Goal: Check status: Check status

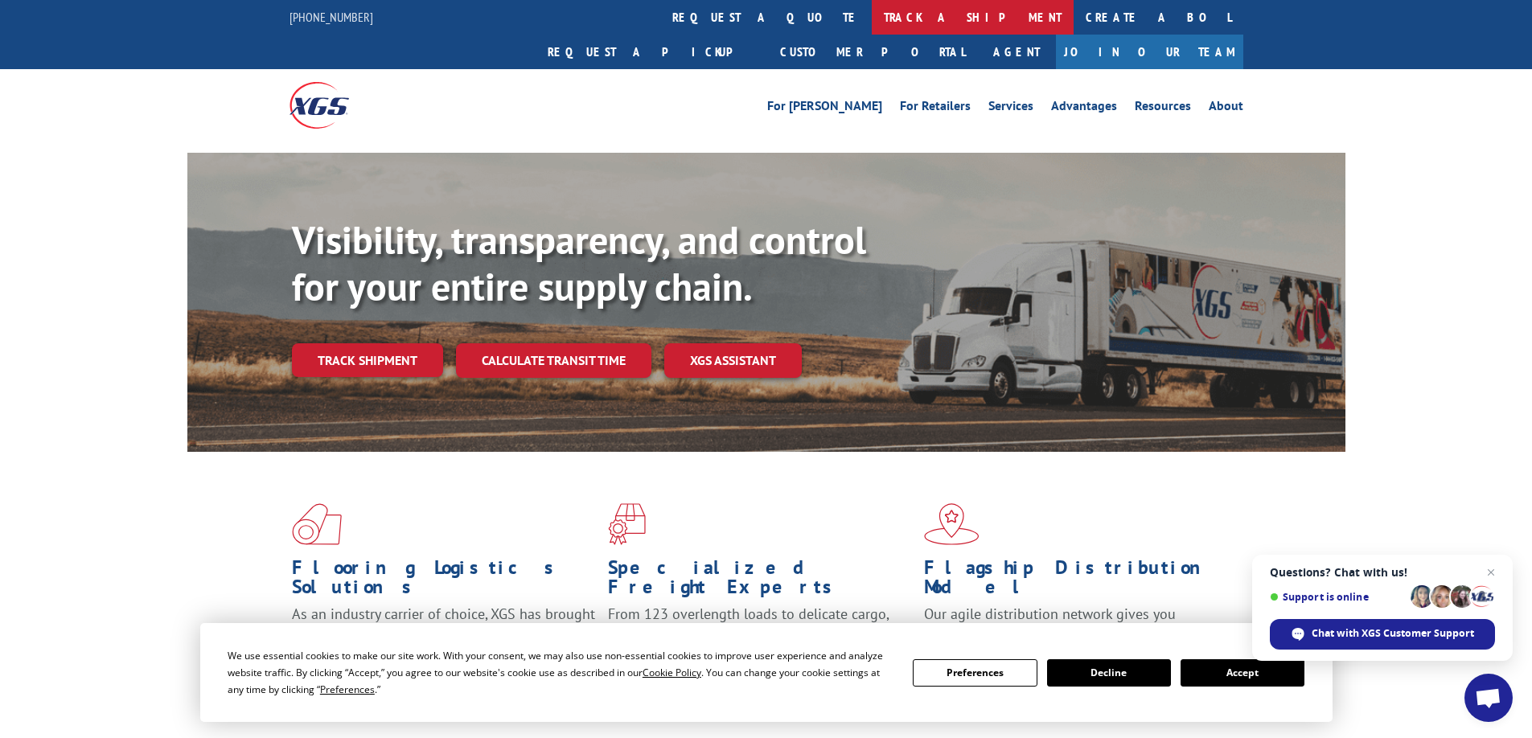
click at [872, 14] on link "track a shipment" at bounding box center [973, 17] width 202 height 35
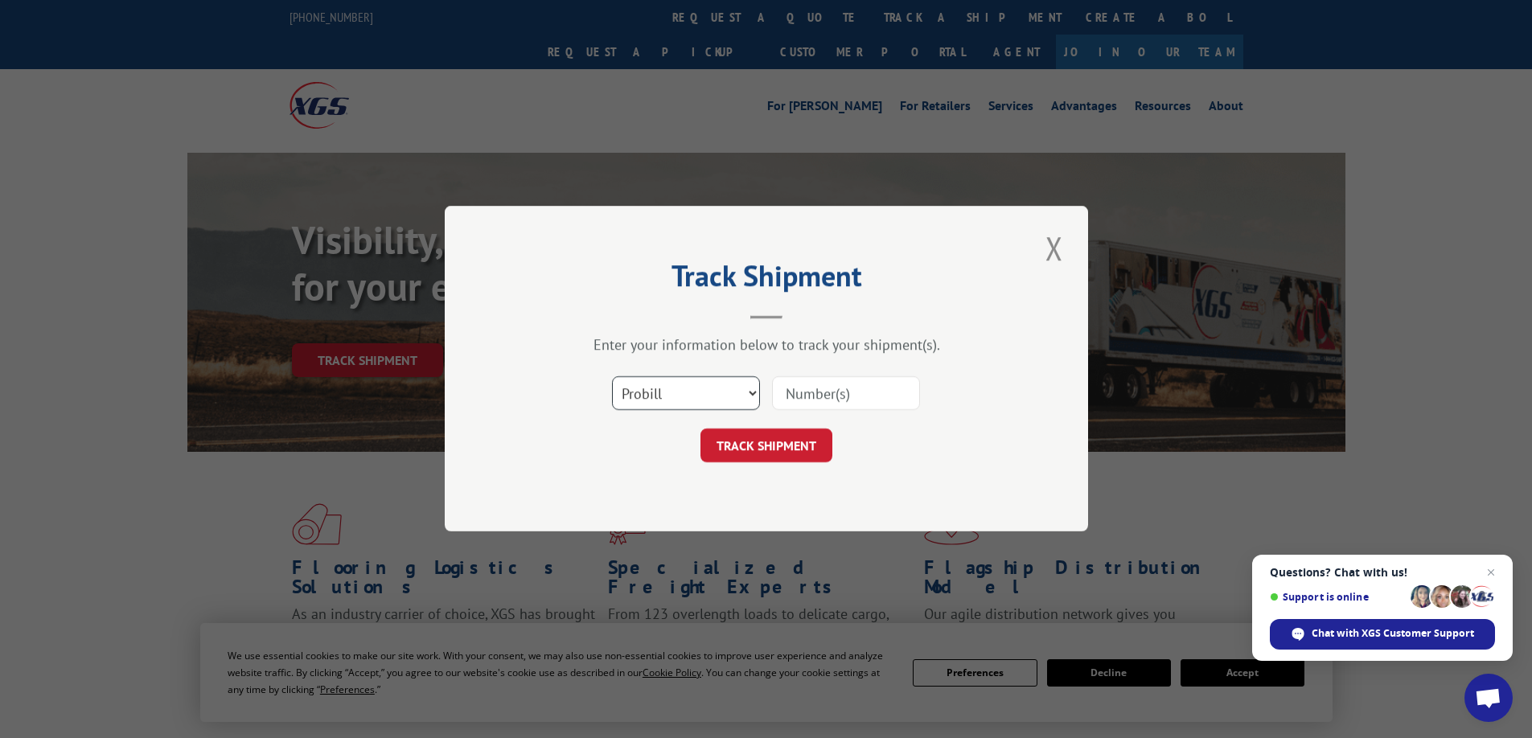
click at [698, 386] on select "Select category... Probill BOL PO" at bounding box center [686, 394] width 148 height 34
click at [742, 394] on select "Select category... Probill BOL PO" at bounding box center [686, 394] width 148 height 34
select select "po"
click at [612, 377] on select "Select category... Probill BOL PO" at bounding box center [686, 394] width 148 height 34
click at [822, 389] on input at bounding box center [846, 394] width 148 height 34
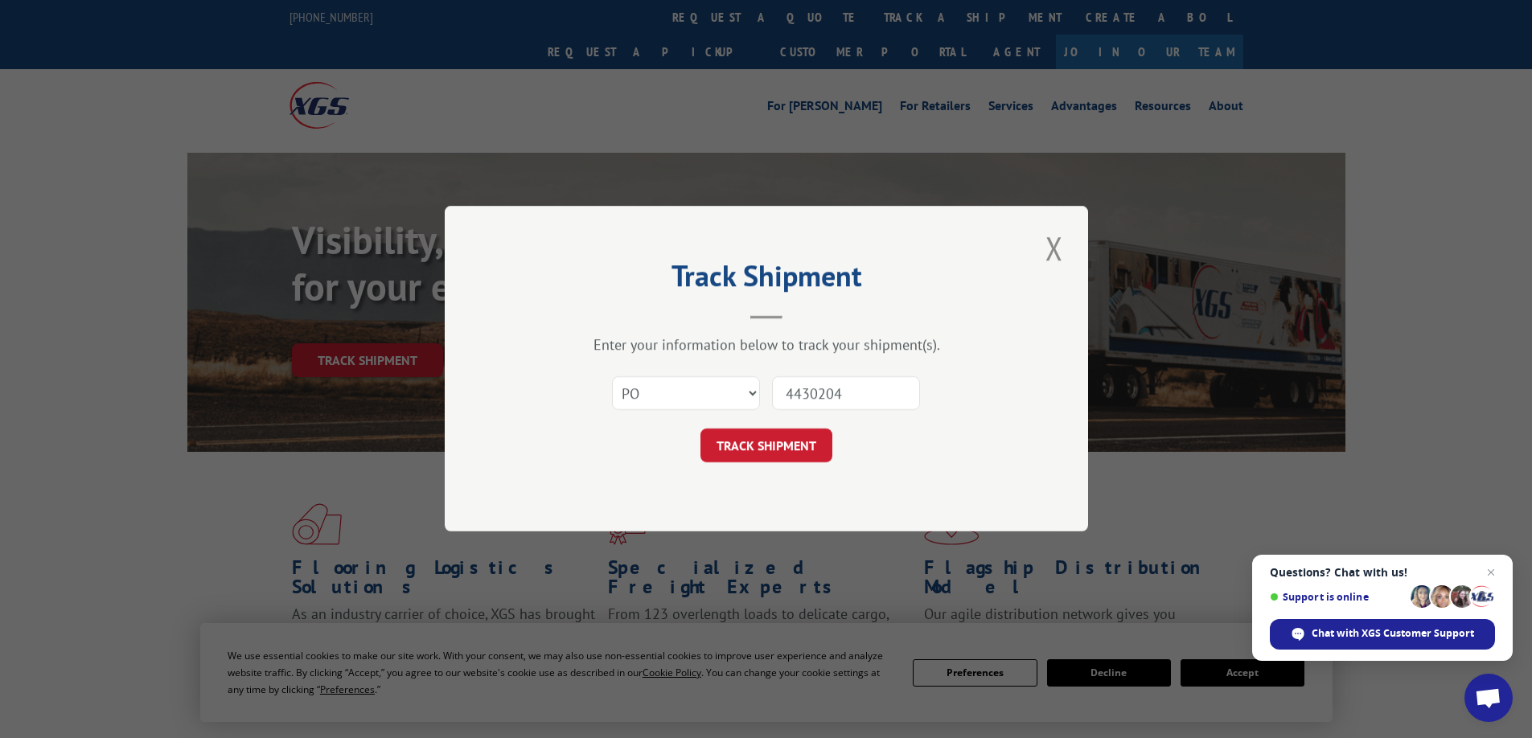
type input "44302042"
click button "TRACK SHIPMENT" at bounding box center [767, 447] width 132 height 34
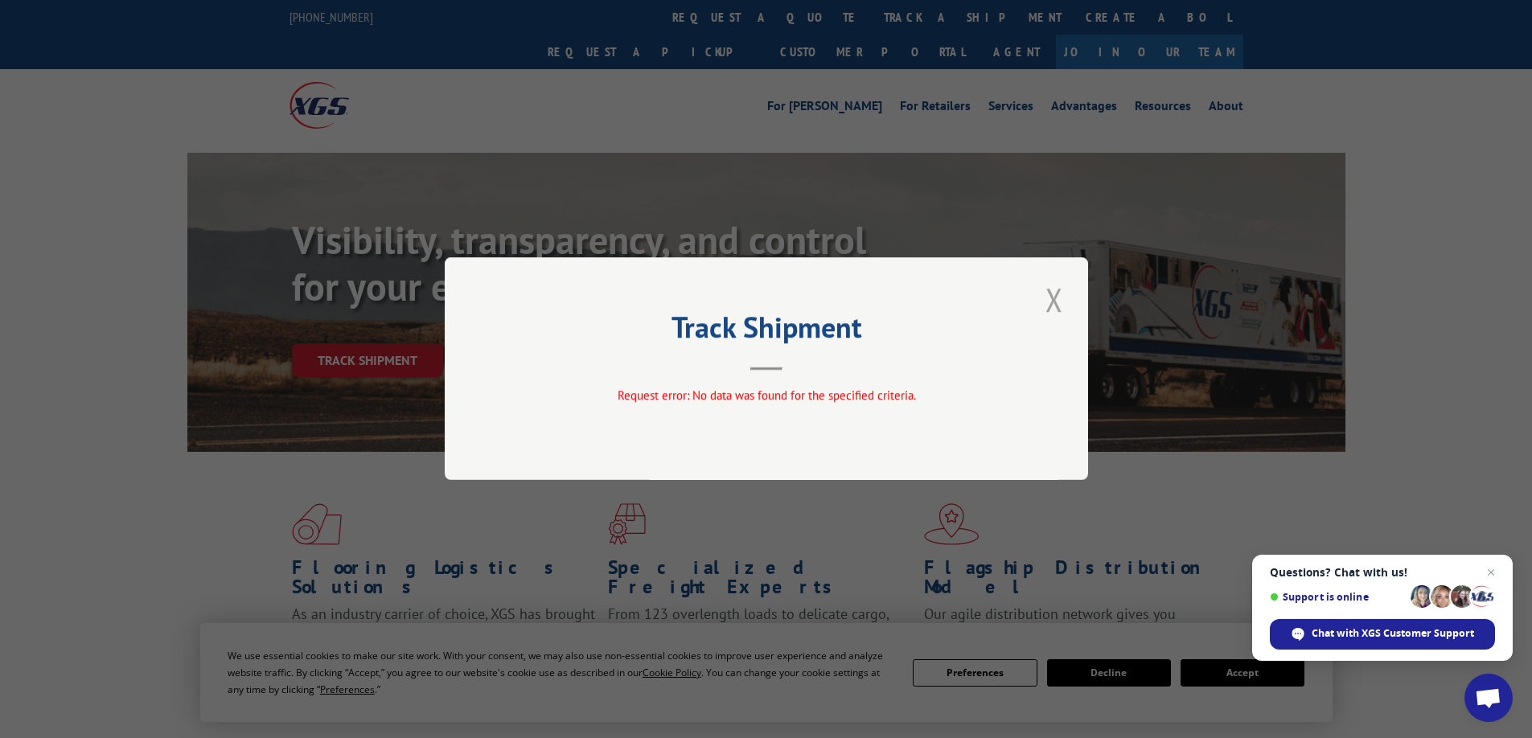
click at [1054, 298] on button "Close modal" at bounding box center [1054, 300] width 27 height 44
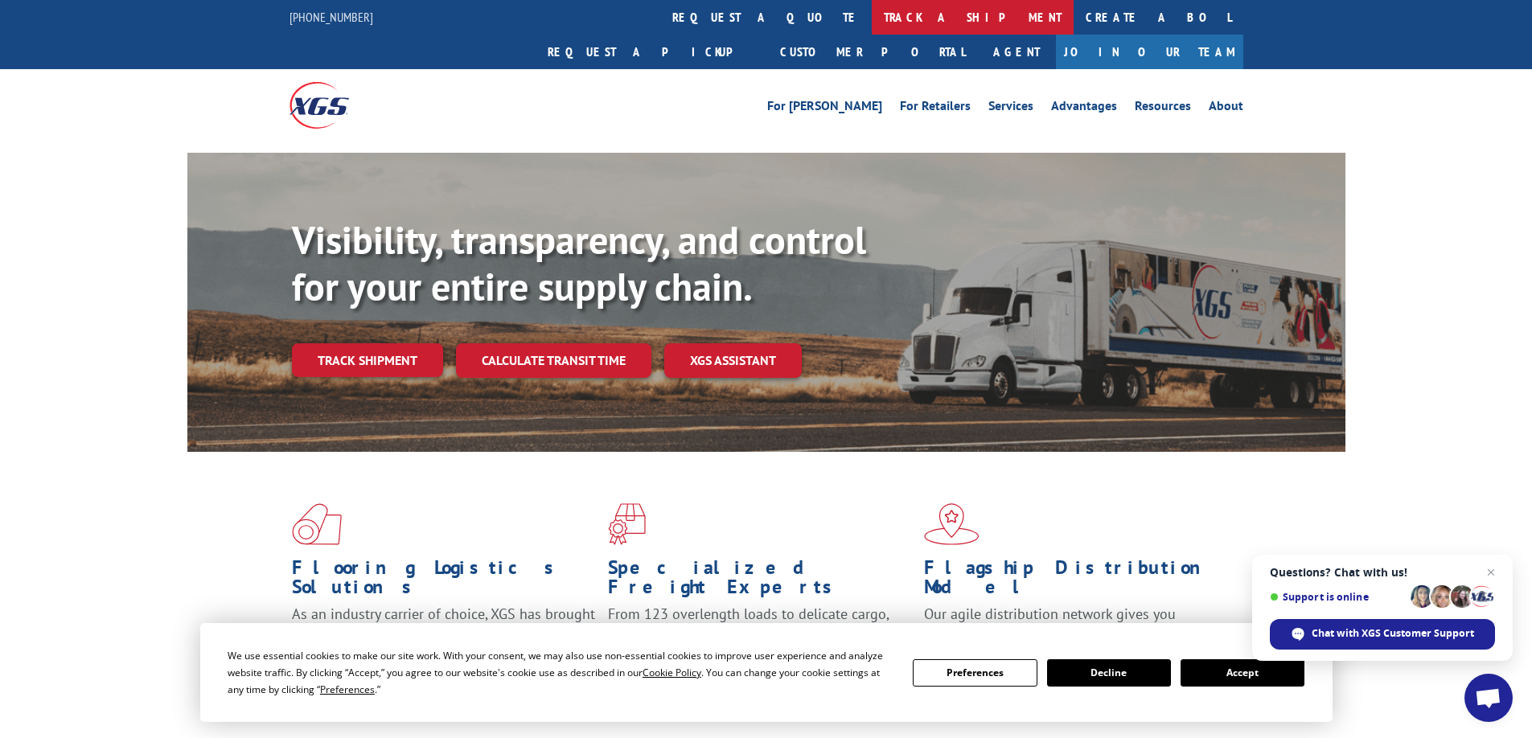
click at [872, 22] on link "track a shipment" at bounding box center [973, 17] width 202 height 35
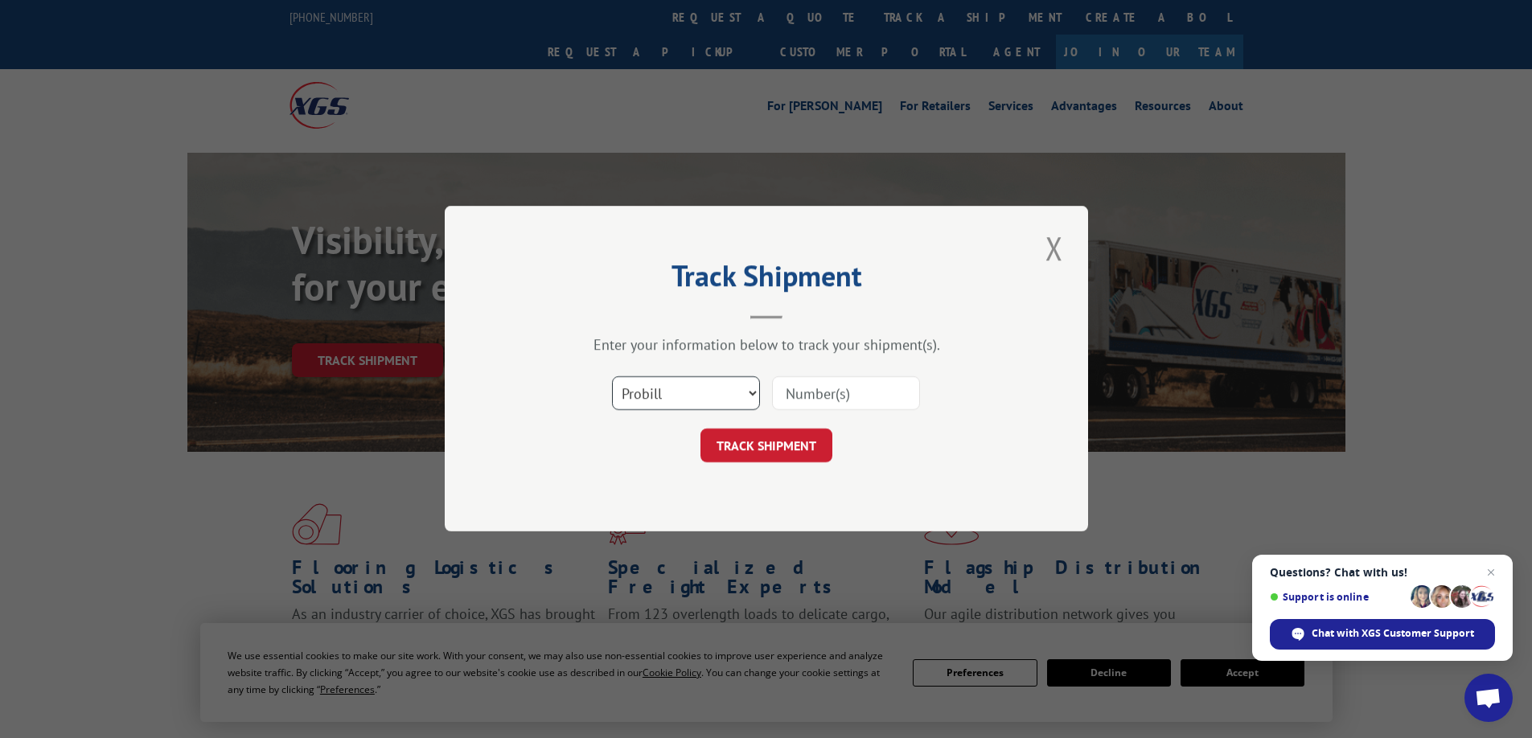
click at [748, 395] on select "Select category... Probill BOL PO" at bounding box center [686, 394] width 148 height 34
select select "po"
click at [612, 377] on select "Select category... Probill BOL PO" at bounding box center [686, 394] width 148 height 34
click at [812, 390] on input at bounding box center [846, 394] width 148 height 34
type input "44302142"
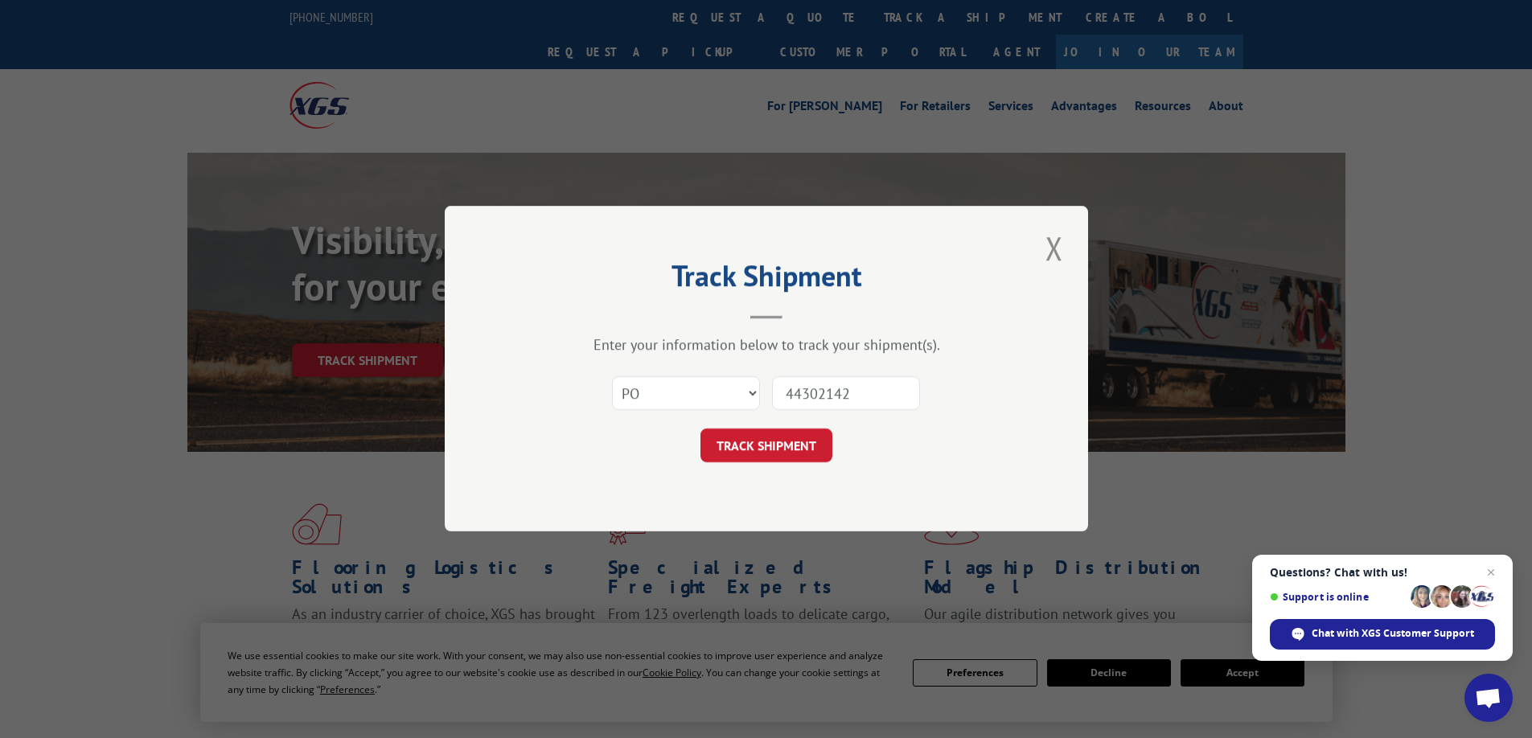
click button "TRACK SHIPMENT" at bounding box center [767, 447] width 132 height 34
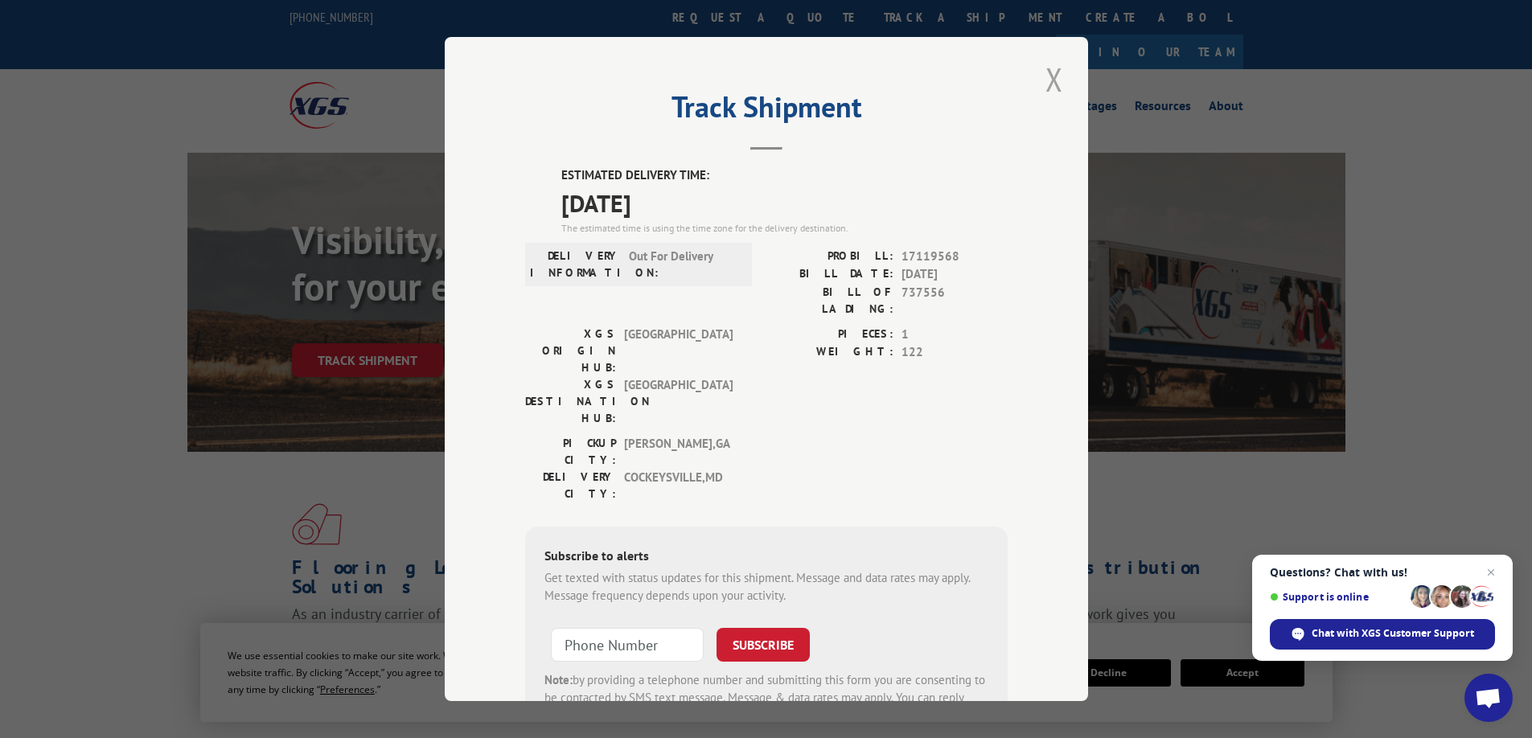
click at [1043, 83] on button "Close modal" at bounding box center [1054, 79] width 27 height 44
